Goal: Task Accomplishment & Management: Use online tool/utility

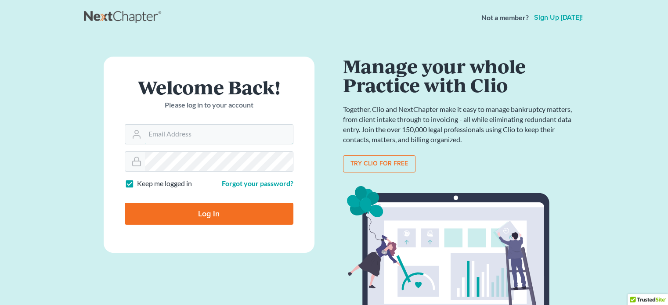
type input "[EMAIL_ADDRESS][DOMAIN_NAME]"
click at [169, 209] on input "Log In" at bounding box center [209, 214] width 169 height 22
type input "Thinking..."
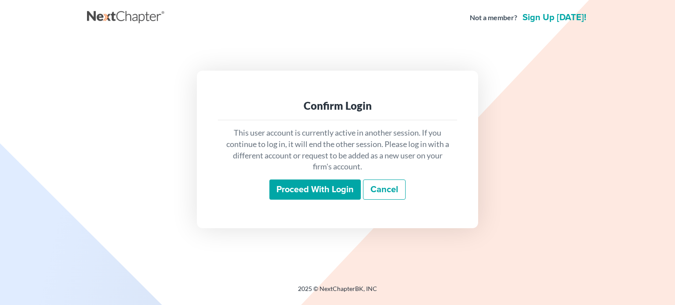
click at [310, 190] on input "Proceed with login" at bounding box center [314, 190] width 91 height 20
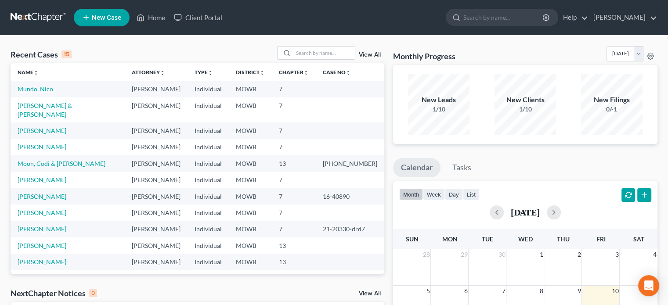
click at [44, 91] on link "Mundo, Nico" at bounding box center [36, 88] width 36 height 7
select select "1"
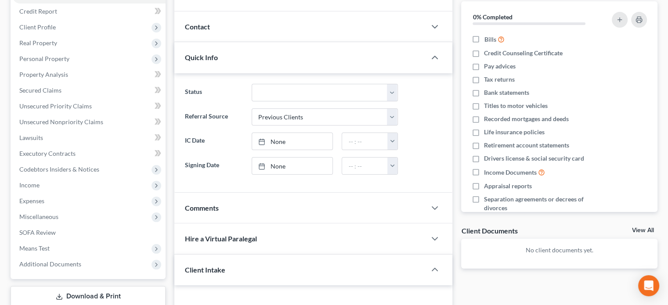
scroll to position [276, 0]
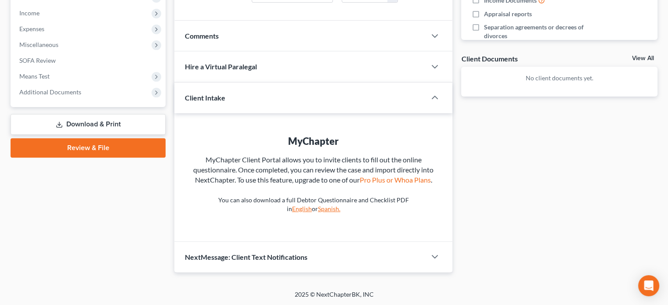
click at [98, 145] on link "Review & File" at bounding box center [88, 147] width 155 height 19
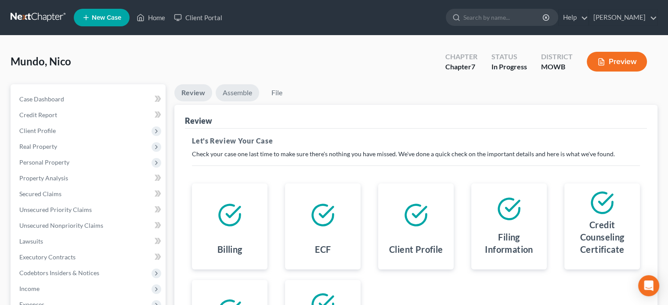
click at [236, 89] on link "Assemble" at bounding box center [238, 92] width 44 height 17
